Goal: Task Accomplishment & Management: Use online tool/utility

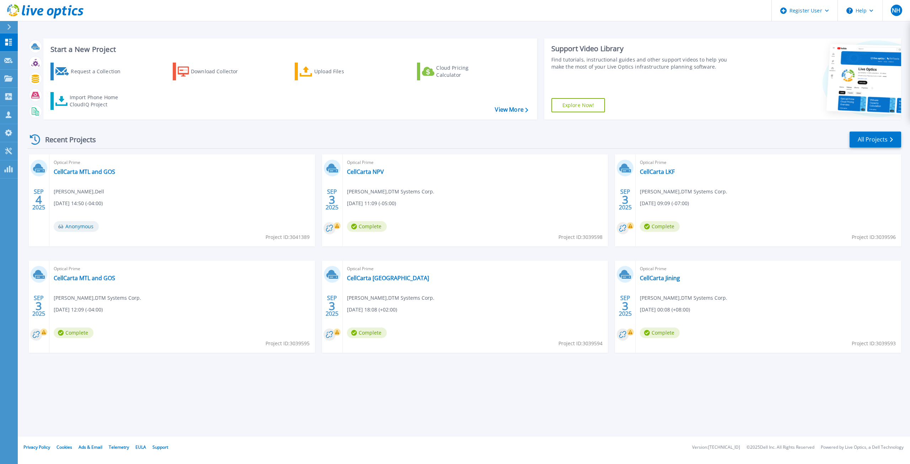
click at [11, 28] on icon at bounding box center [9, 27] width 4 height 6
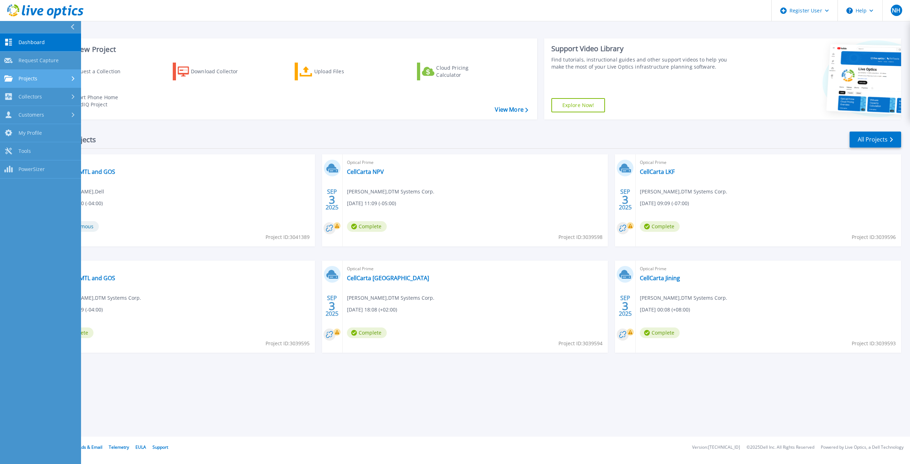
click at [38, 82] on link "Projects Projects" at bounding box center [40, 79] width 81 height 18
click at [38, 99] on link "Search Projects" at bounding box center [40, 97] width 81 height 18
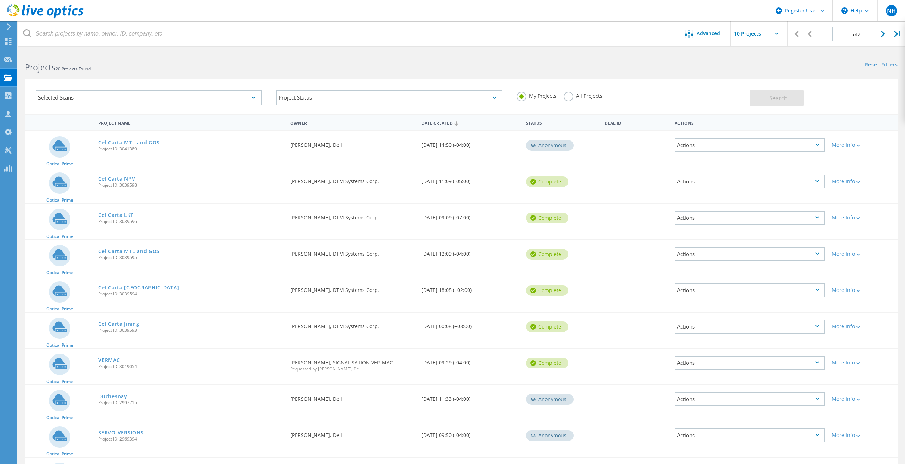
type input "1"
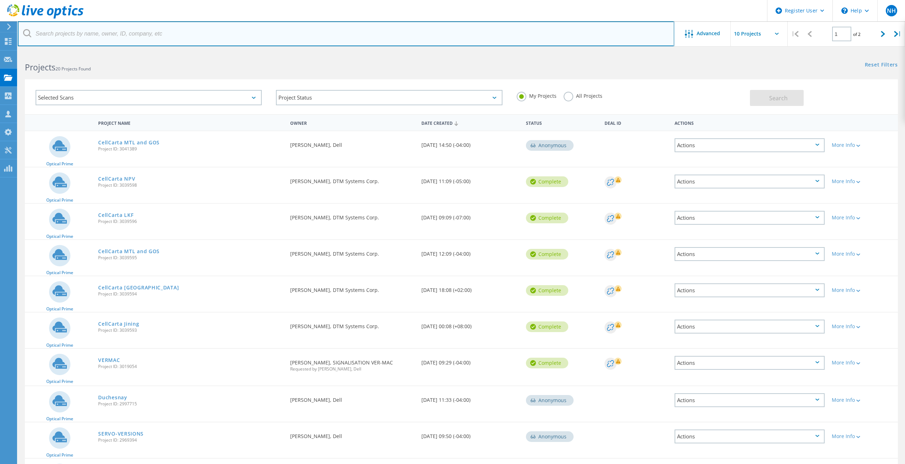
click at [83, 38] on input "text" at bounding box center [346, 33] width 657 height 25
paste input "[EMAIL_ADDRESS][DOMAIN_NAME]"
type input "[EMAIL_ADDRESS][DOMAIN_NAME]"
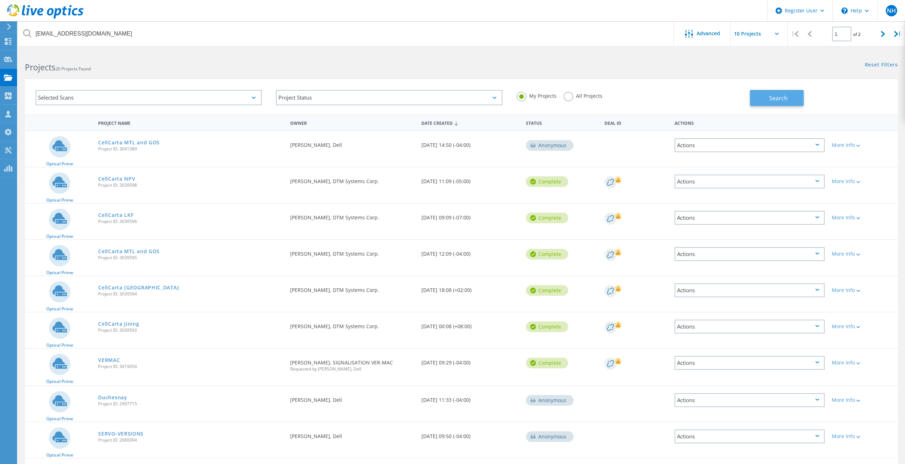
click at [795, 97] on button "Search" at bounding box center [777, 98] width 54 height 16
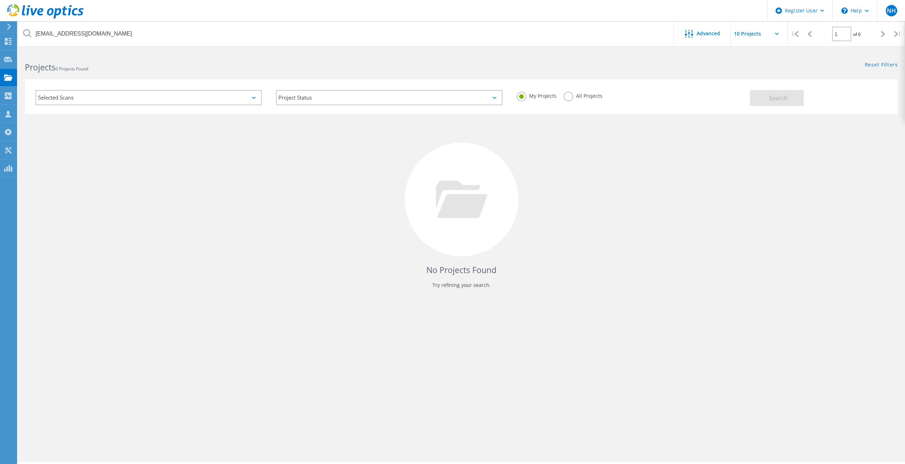
click at [578, 97] on label "All Projects" at bounding box center [583, 95] width 39 height 7
click at [0, 0] on input "All Projects" at bounding box center [0, 0] width 0 height 0
click at [791, 95] on button "Search" at bounding box center [777, 98] width 54 height 16
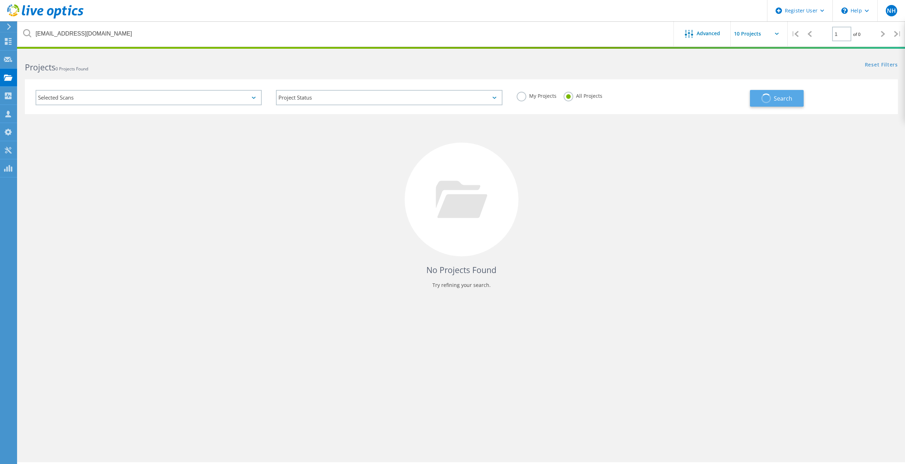
click at [791, 95] on span "Search" at bounding box center [783, 99] width 18 height 8
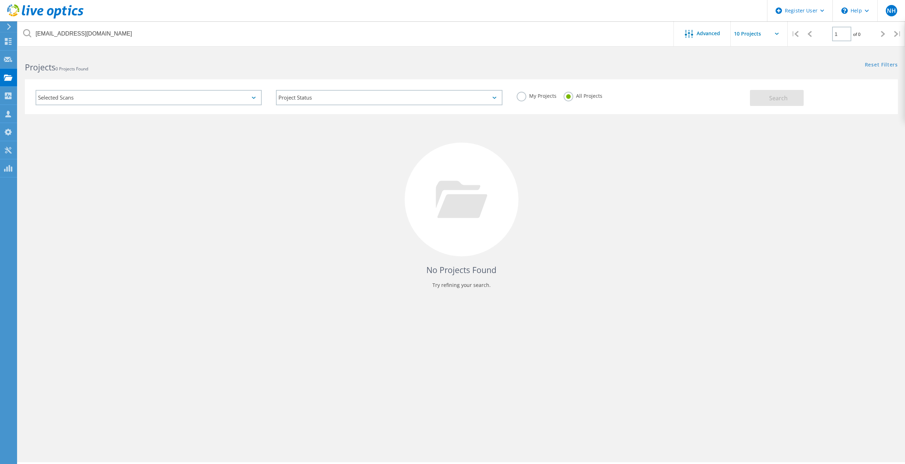
click at [18, 3] on div at bounding box center [42, 10] width 84 height 21
click at [15, 8] on use at bounding box center [45, 11] width 76 height 14
